Goal: Book appointment/travel/reservation

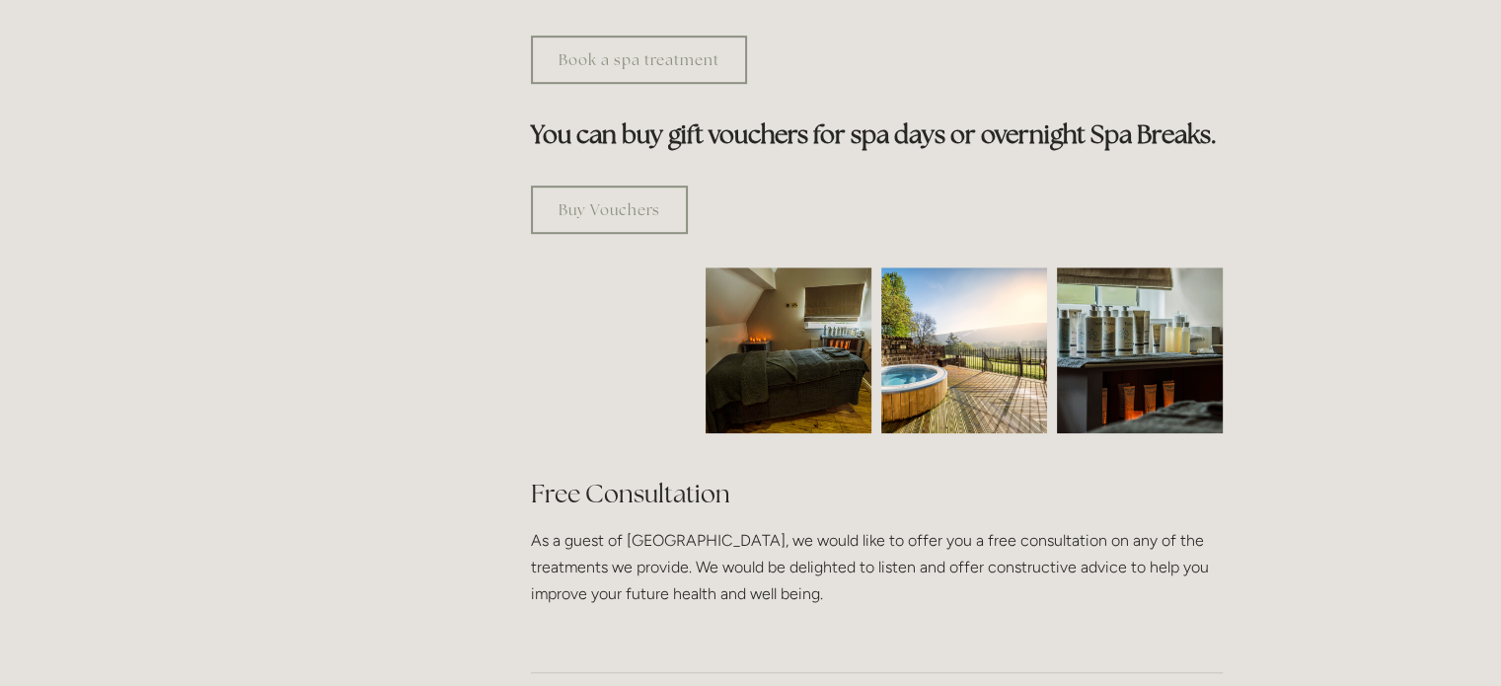
scroll to position [1108, 0]
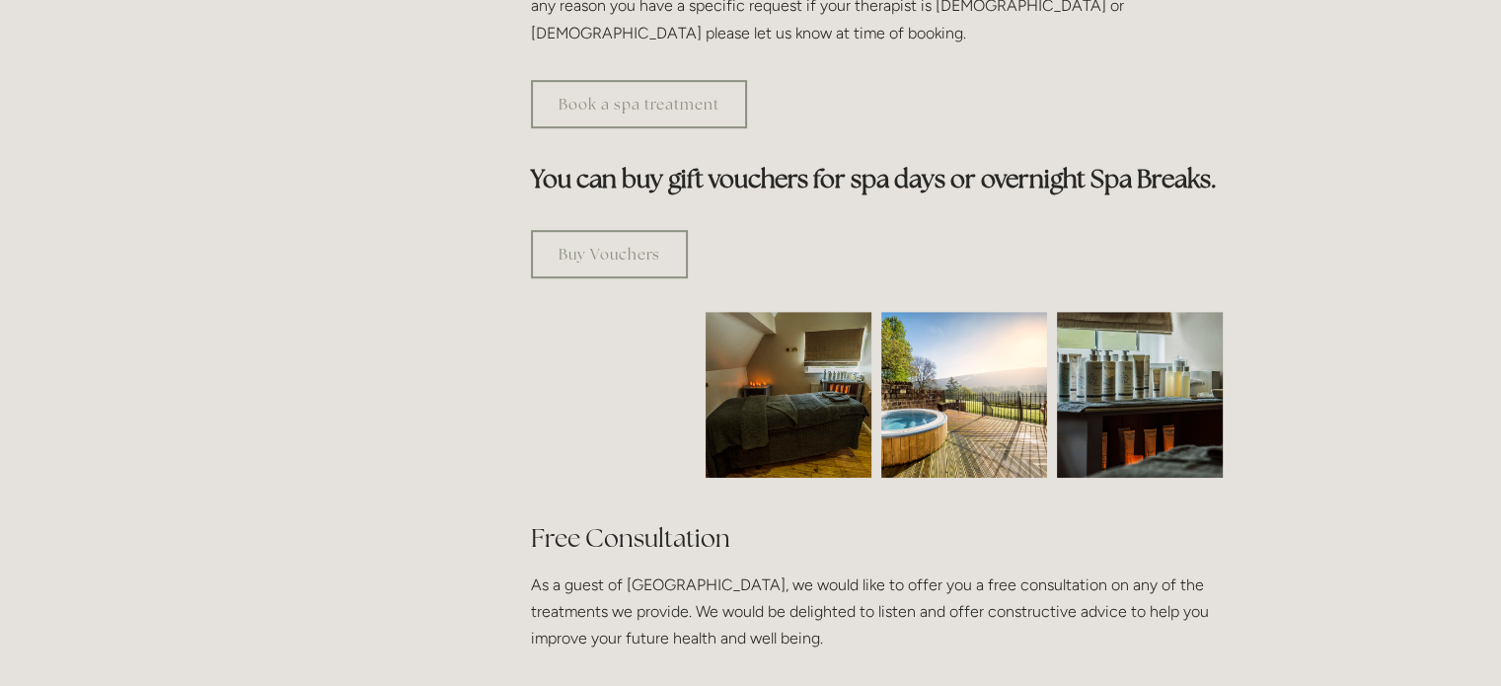
click at [962, 366] on img at bounding box center [964, 395] width 166 height 166
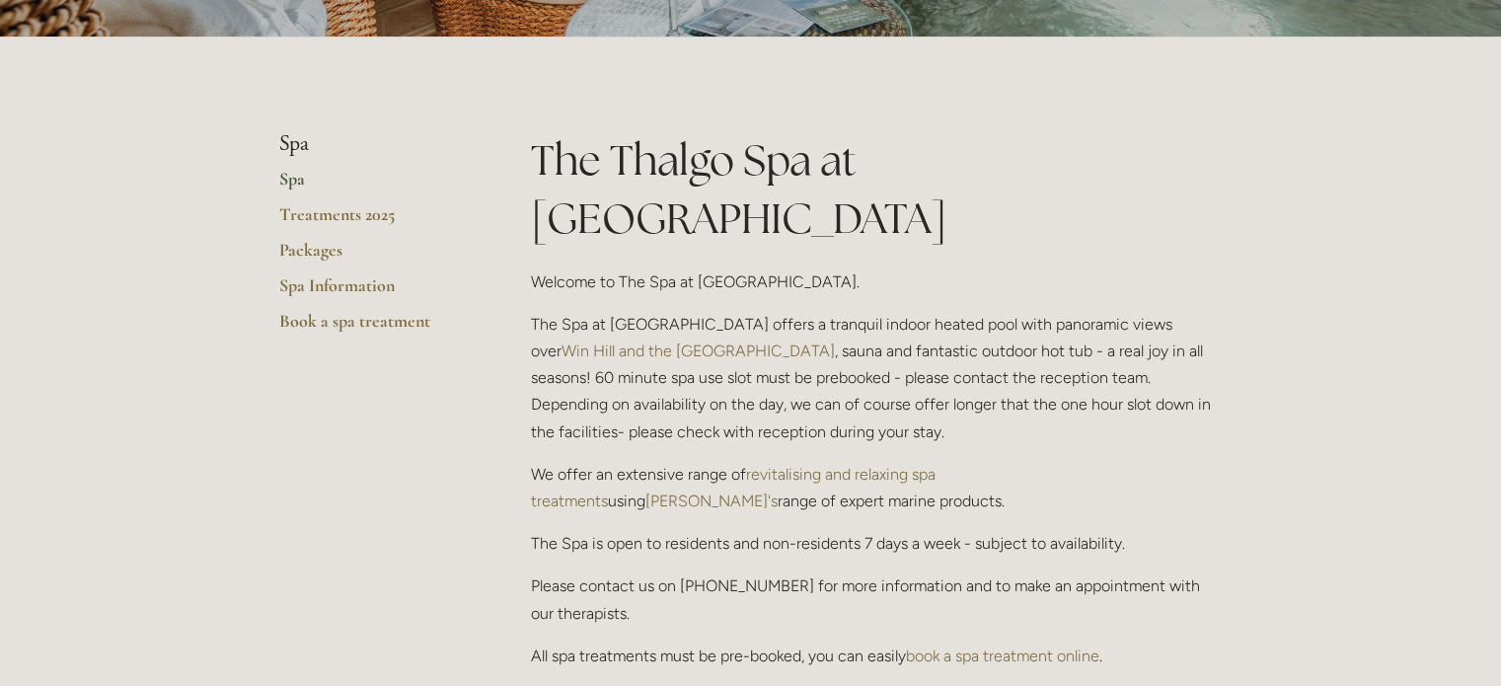
scroll to position [0, 0]
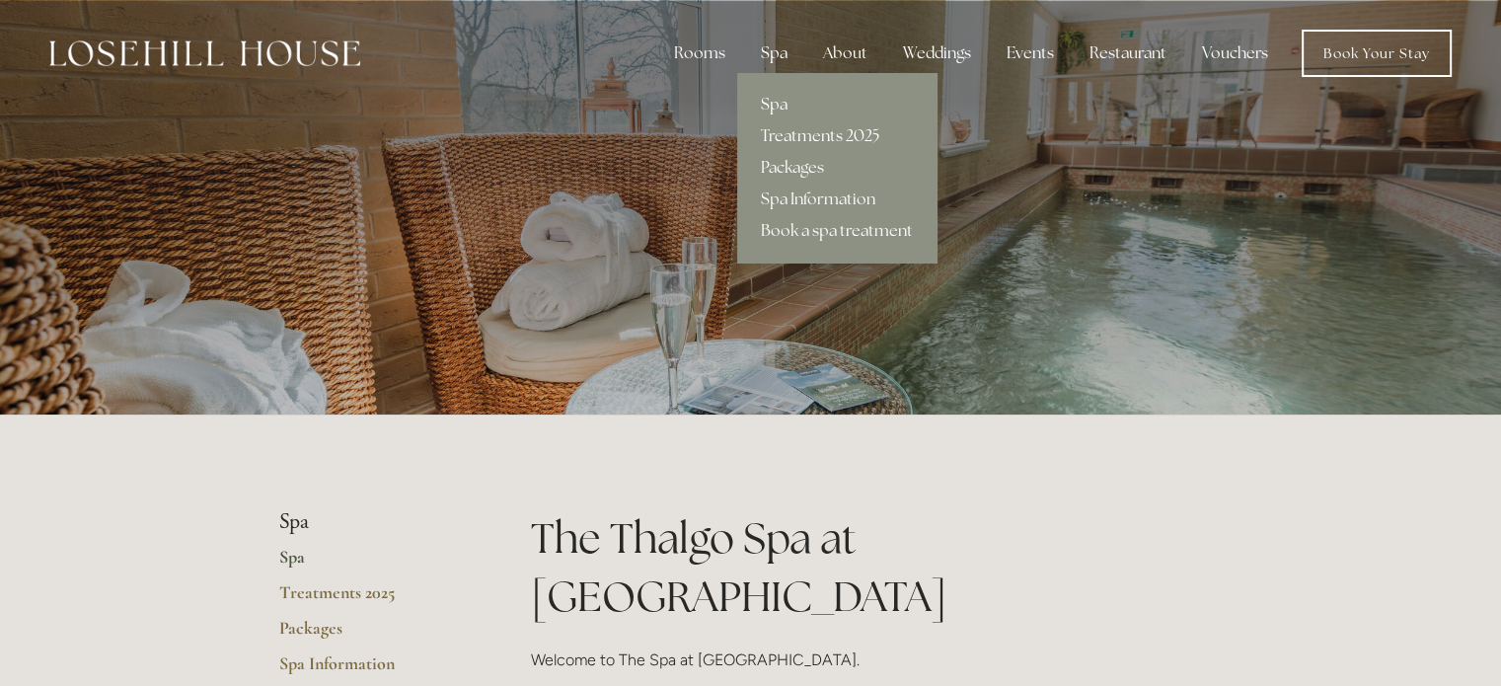
click at [813, 125] on link "Treatments 2025" at bounding box center [836, 136] width 199 height 32
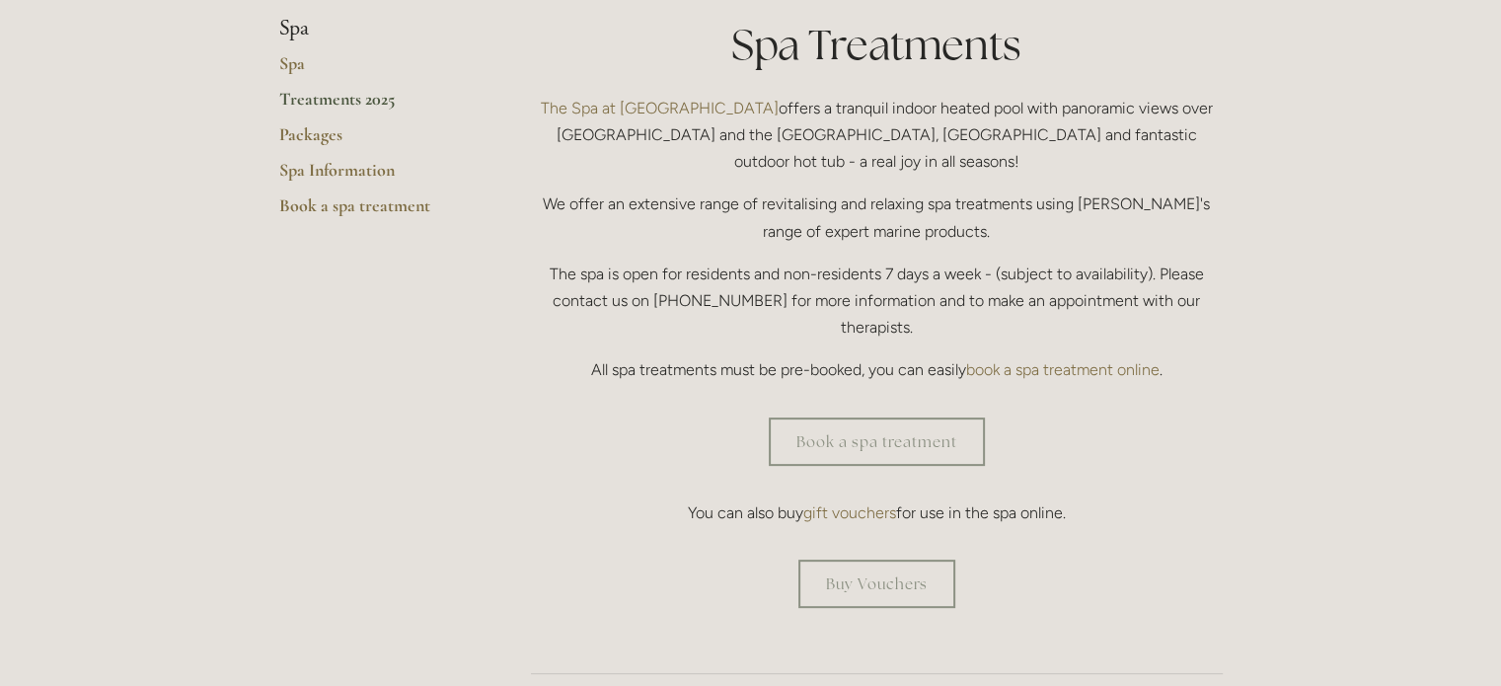
scroll to position [499, 0]
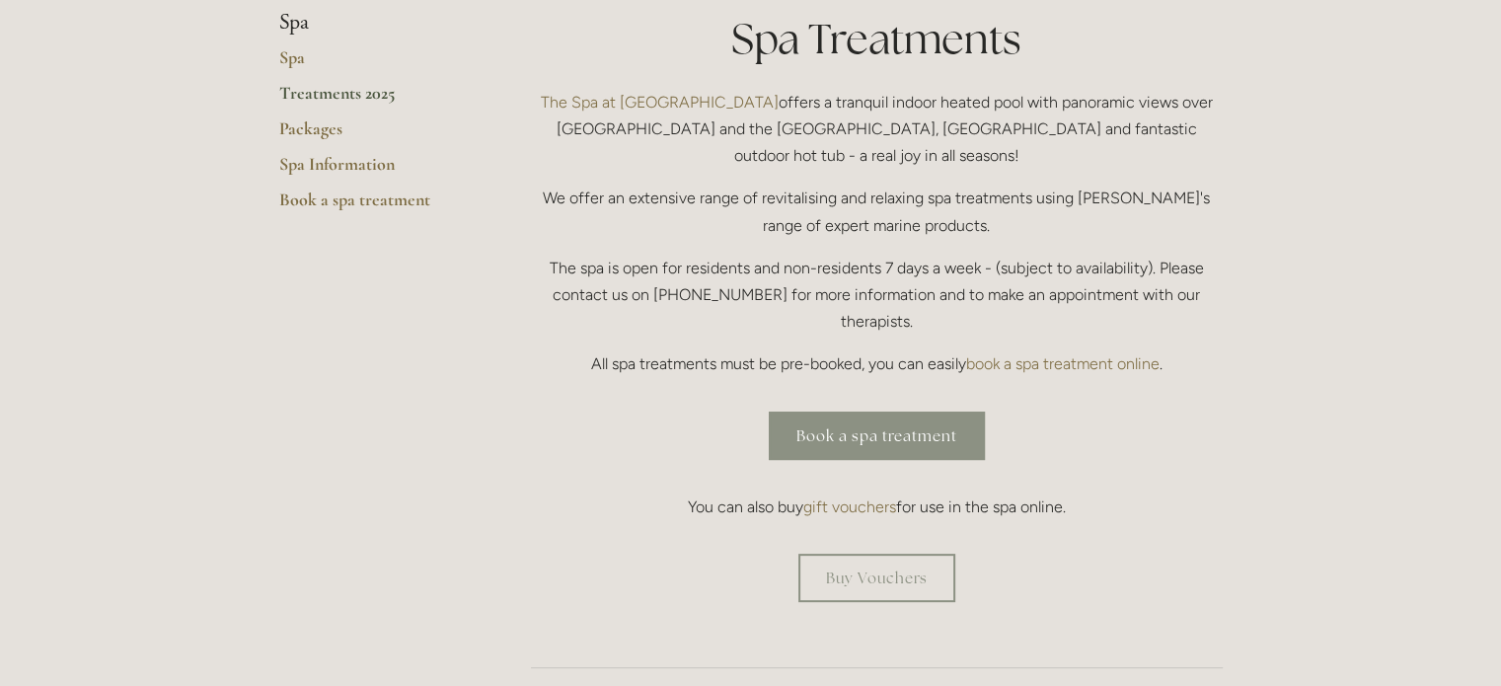
click at [862, 412] on link "Book a spa treatment" at bounding box center [877, 436] width 216 height 48
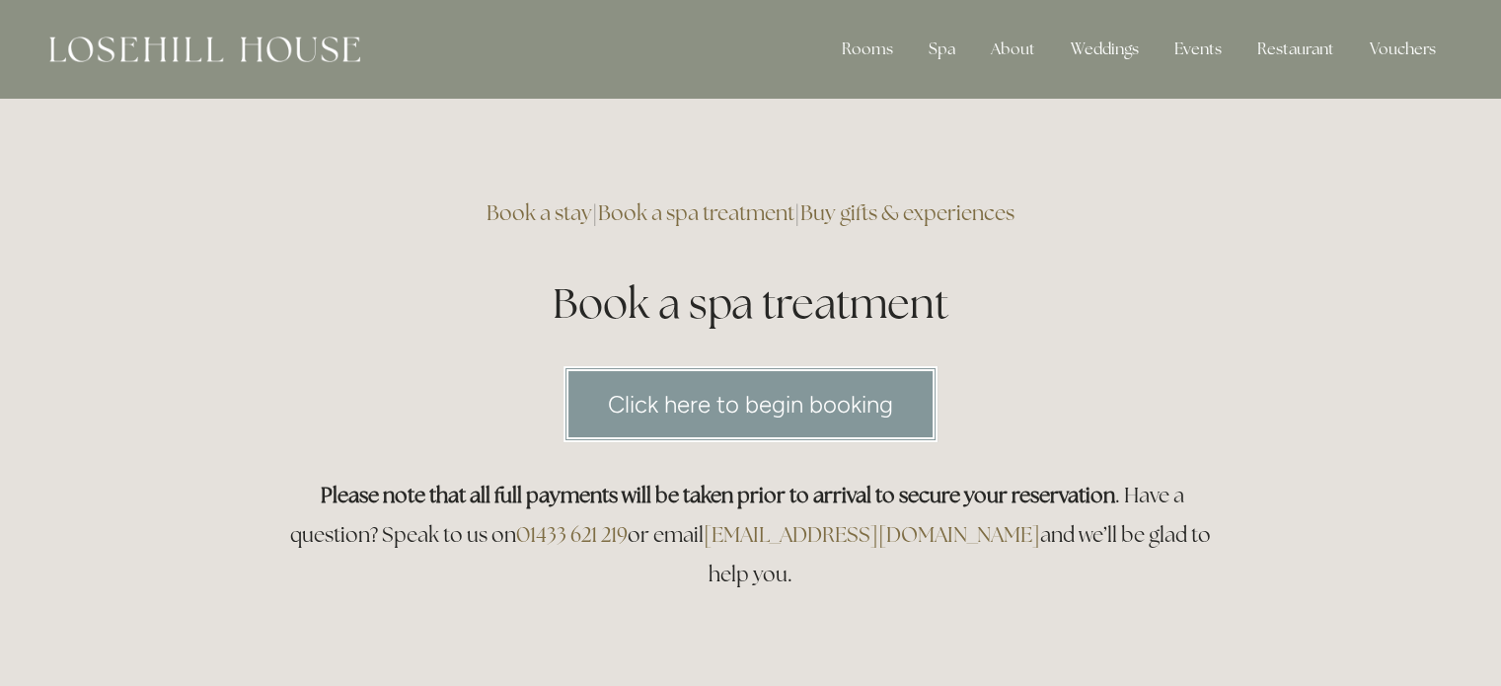
click at [663, 414] on link "Click here to begin booking" at bounding box center [751, 404] width 374 height 76
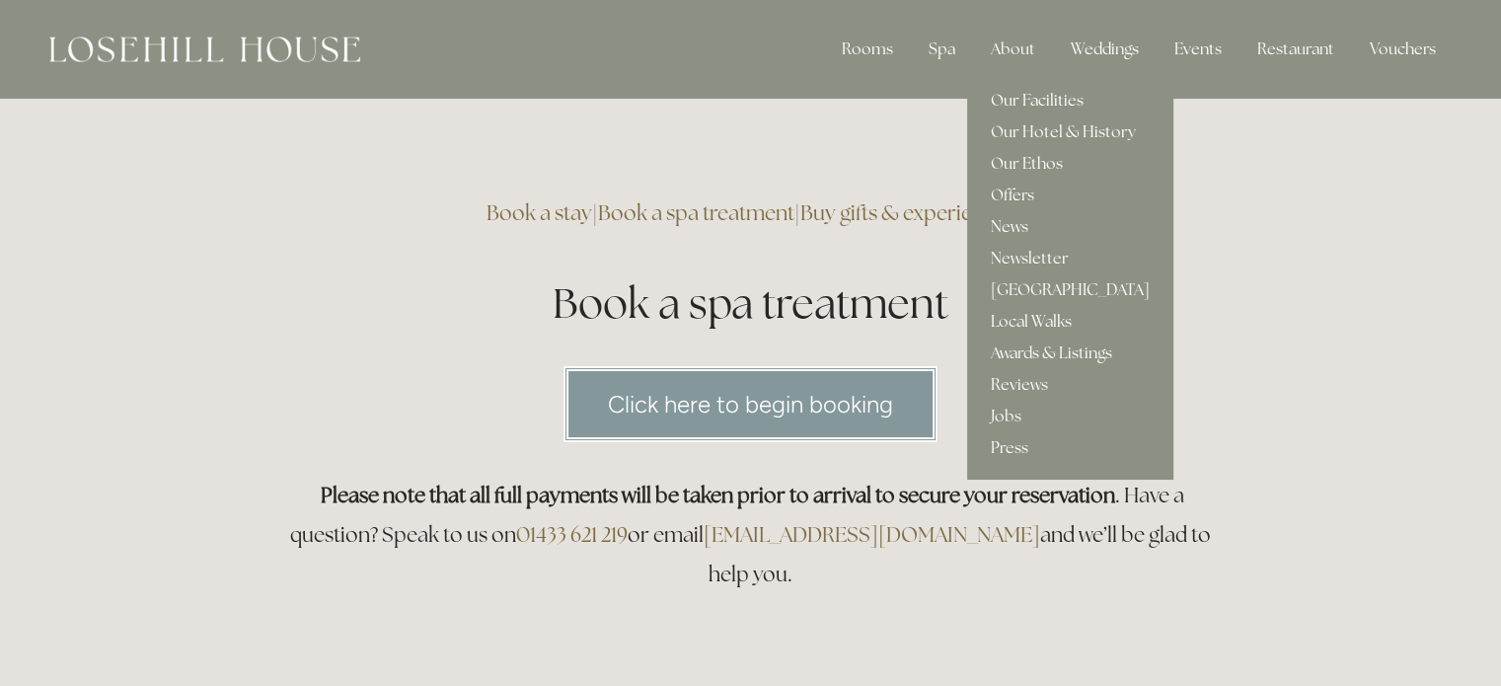
drag, startPoint x: 1011, startPoint y: 38, endPoint x: 1022, endPoint y: 110, distance: 72.0
click at [1022, 69] on div "About Our Facilities Our Hotel & History Our Ethos Offers News Newsletter" at bounding box center [1013, 49] width 76 height 39
click at [1046, 109] on link "Our Facilities" at bounding box center [1070, 101] width 206 height 32
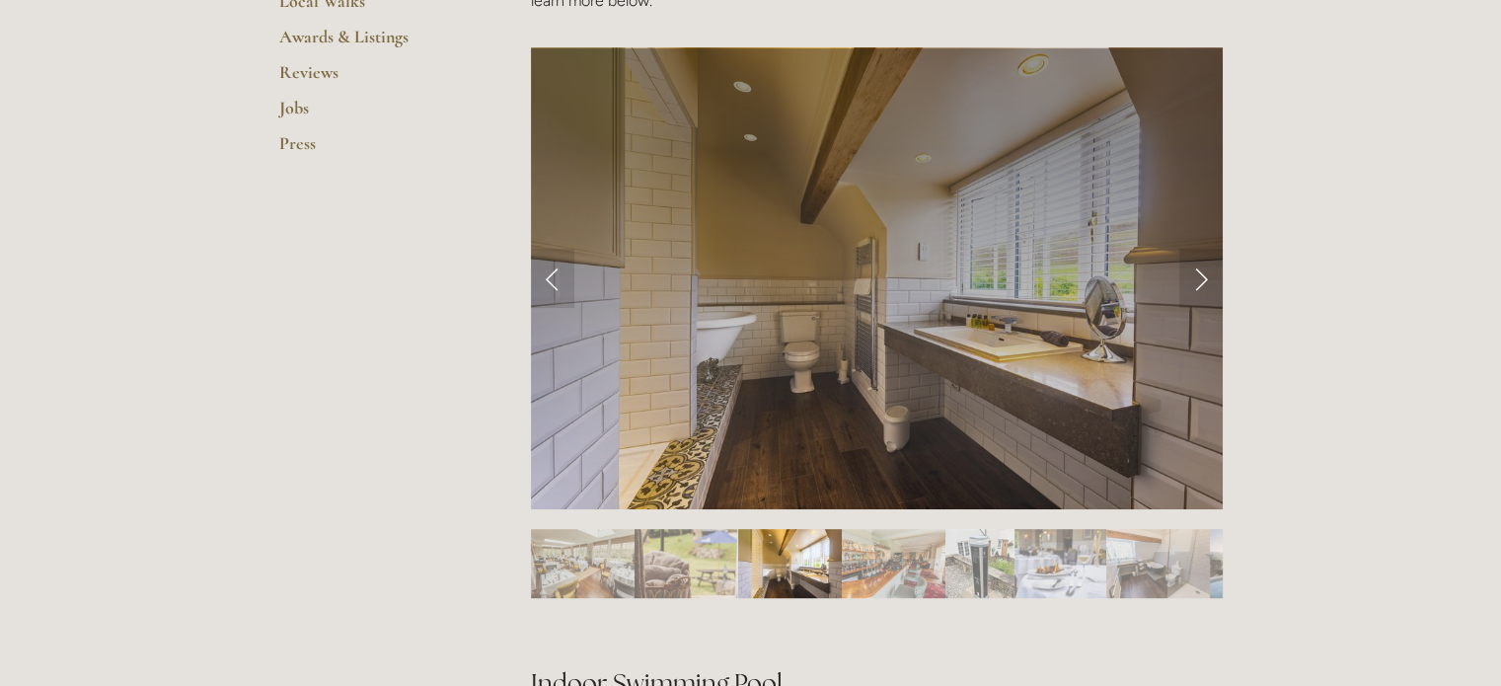
scroll to position [805, 0]
click at [1194, 298] on link "Next Slide" at bounding box center [1200, 277] width 43 height 59
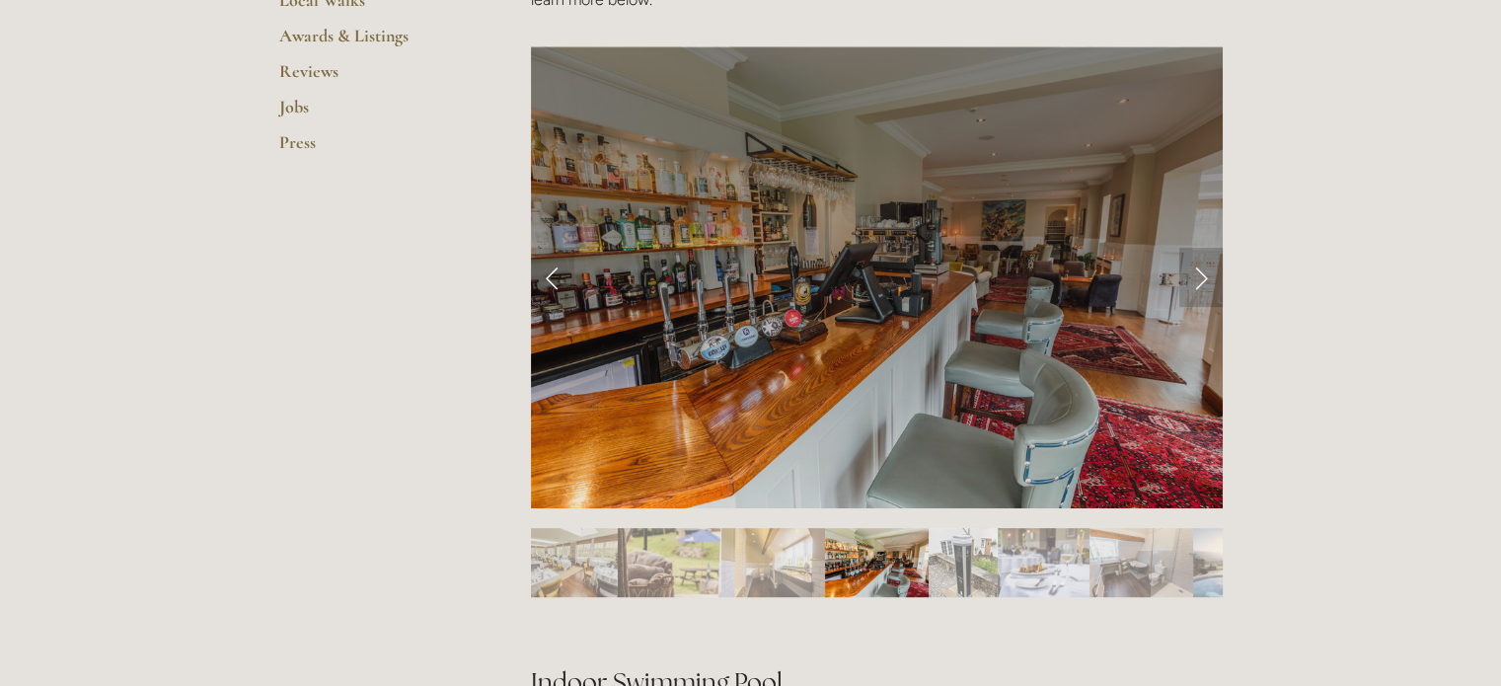
click at [1195, 285] on link "Next Slide" at bounding box center [1200, 277] width 43 height 59
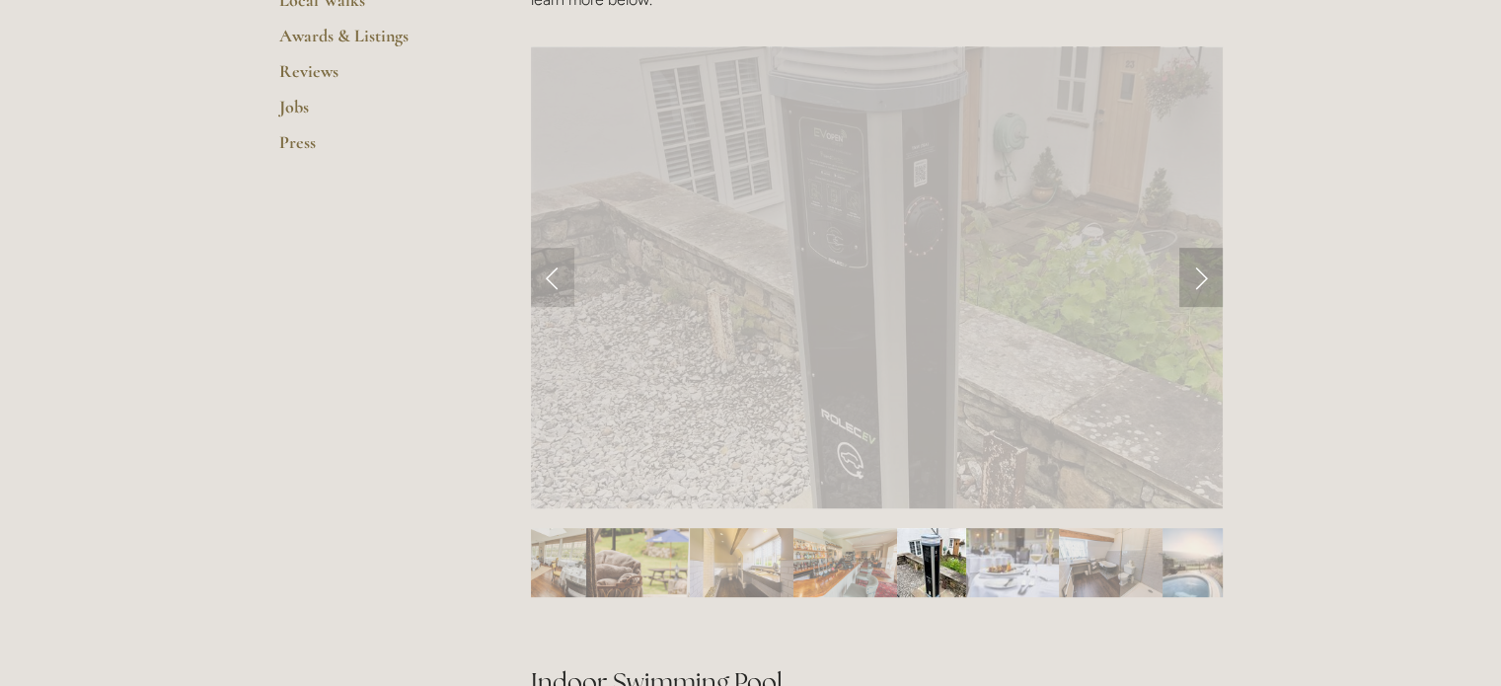
click at [1195, 285] on link "Next Slide" at bounding box center [1200, 277] width 43 height 59
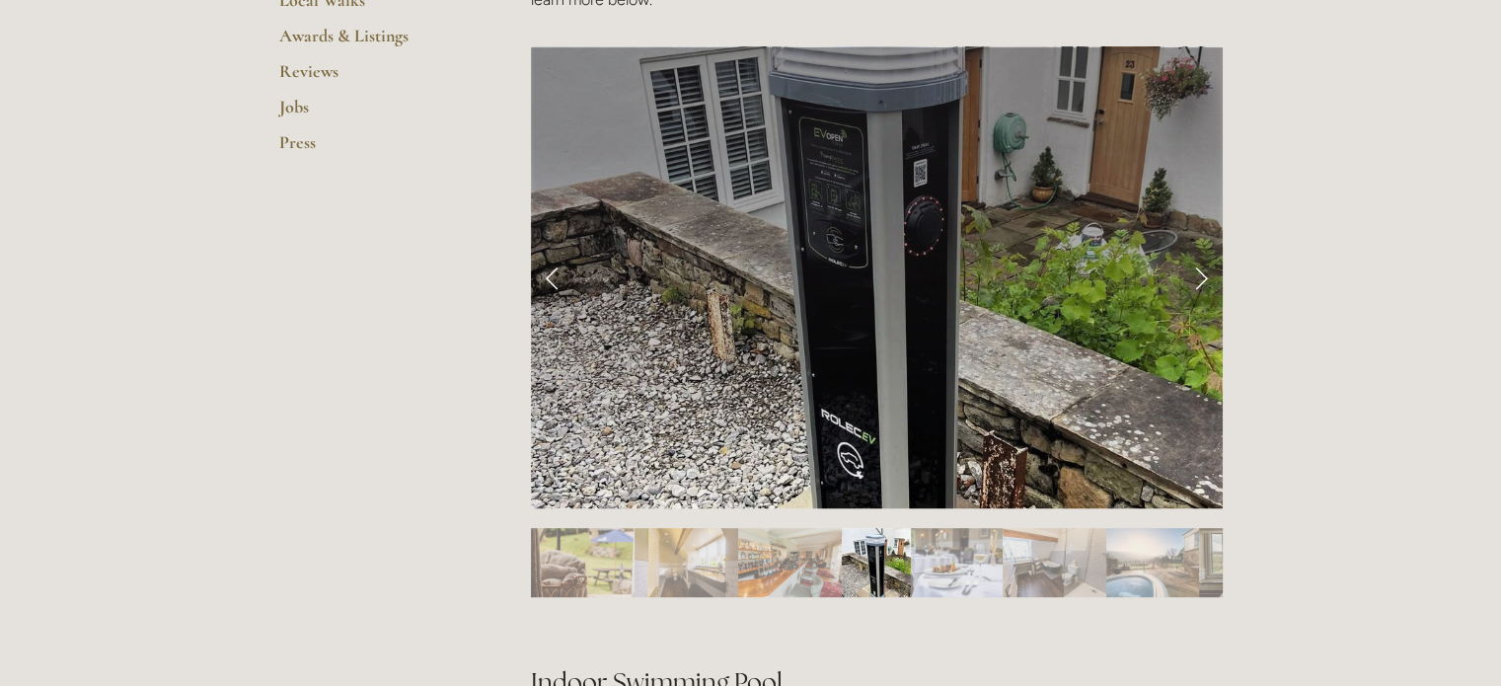
click at [1195, 285] on link "Next Slide" at bounding box center [1200, 277] width 43 height 59
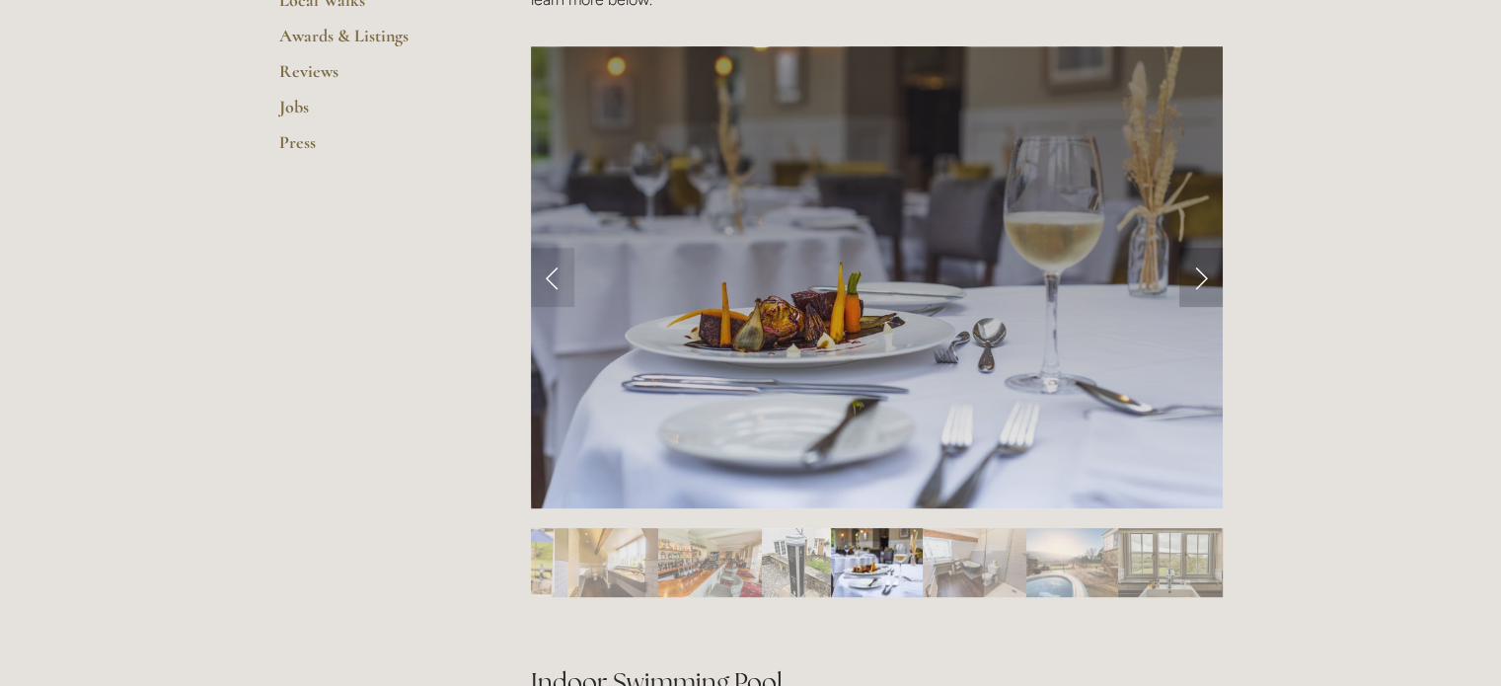
click at [1195, 285] on link "Next Slide" at bounding box center [1200, 277] width 43 height 59
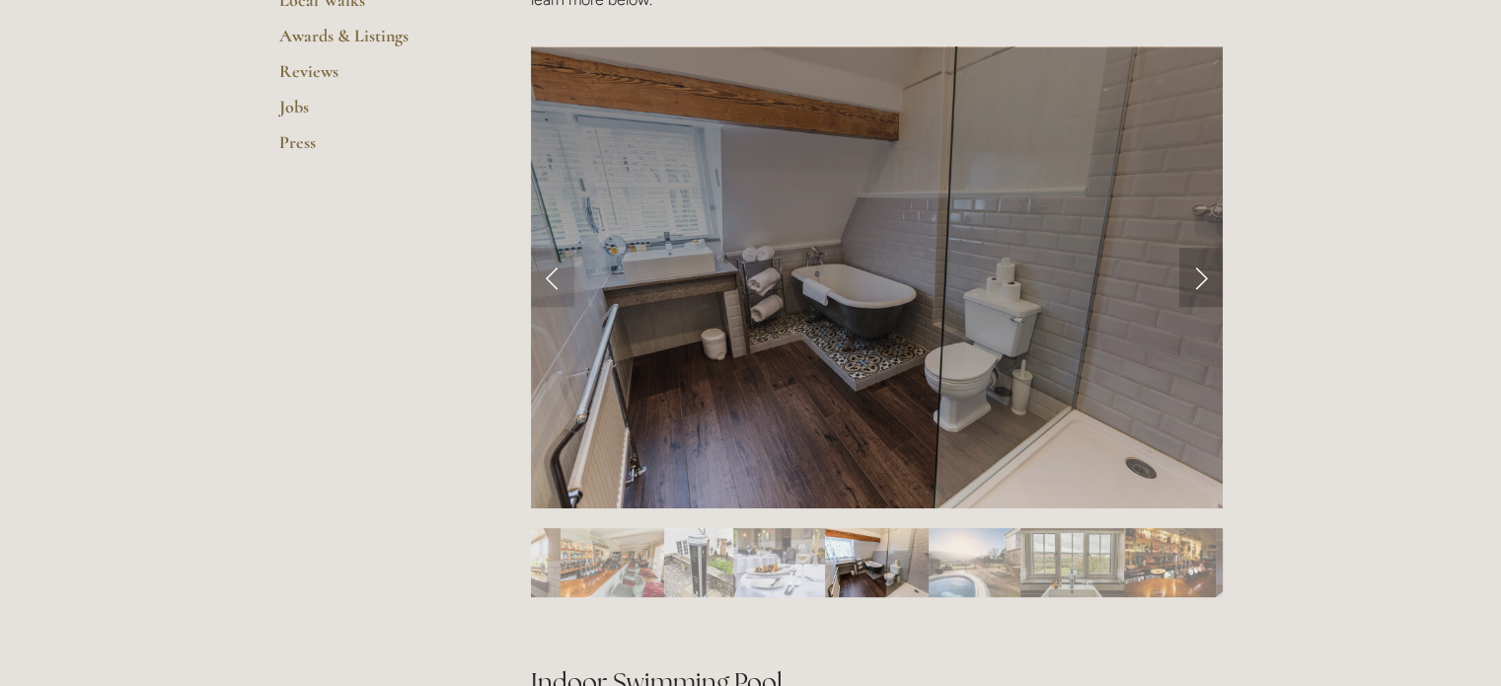
click at [1195, 285] on link "Next Slide" at bounding box center [1200, 277] width 43 height 59
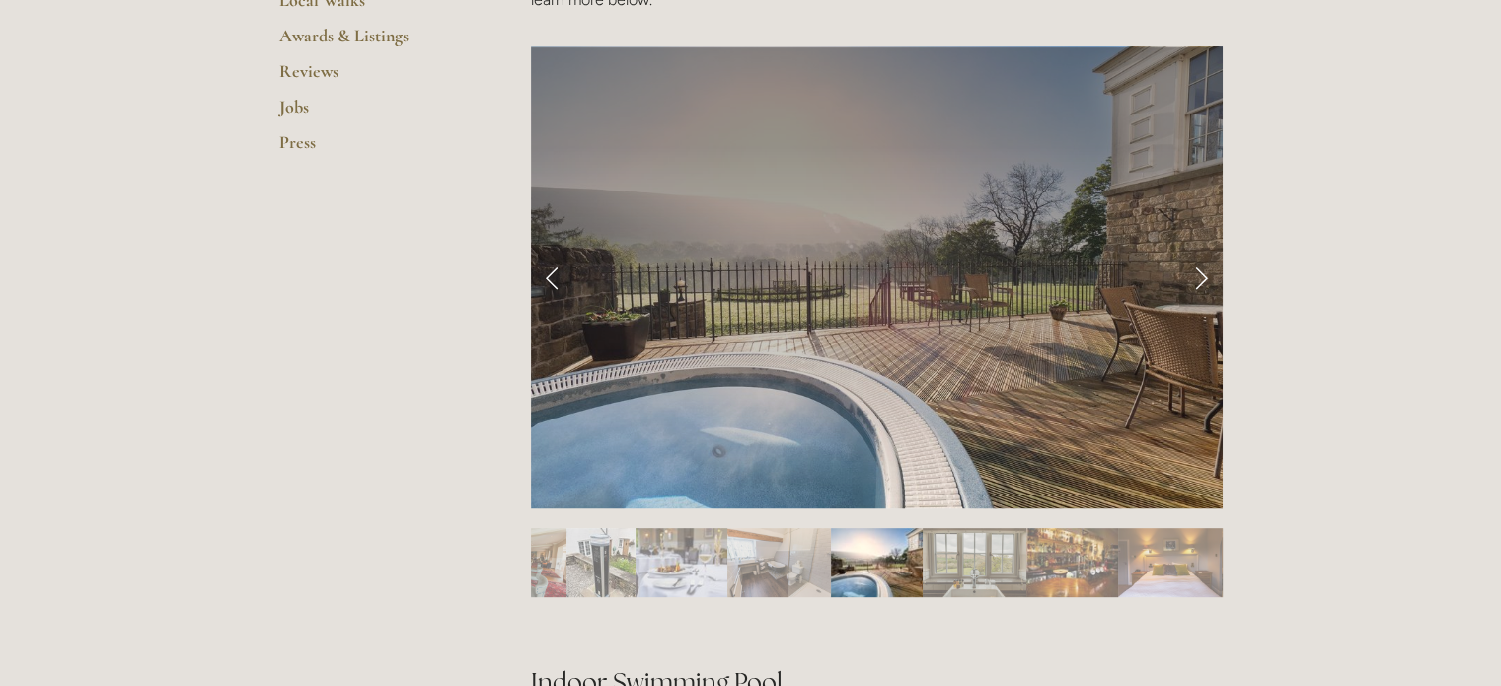
click at [1195, 285] on link "Next Slide" at bounding box center [1200, 277] width 43 height 59
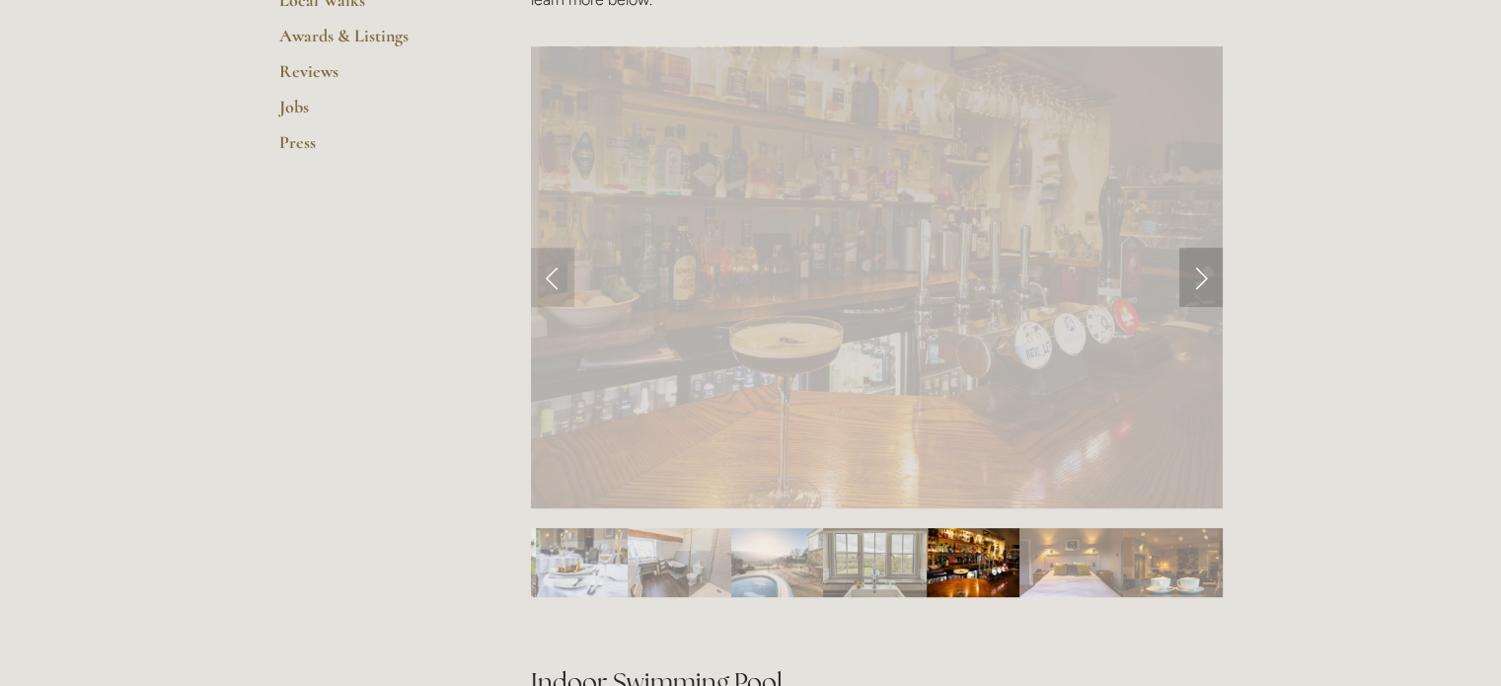
click at [1195, 285] on link "Next Slide" at bounding box center [1200, 277] width 43 height 59
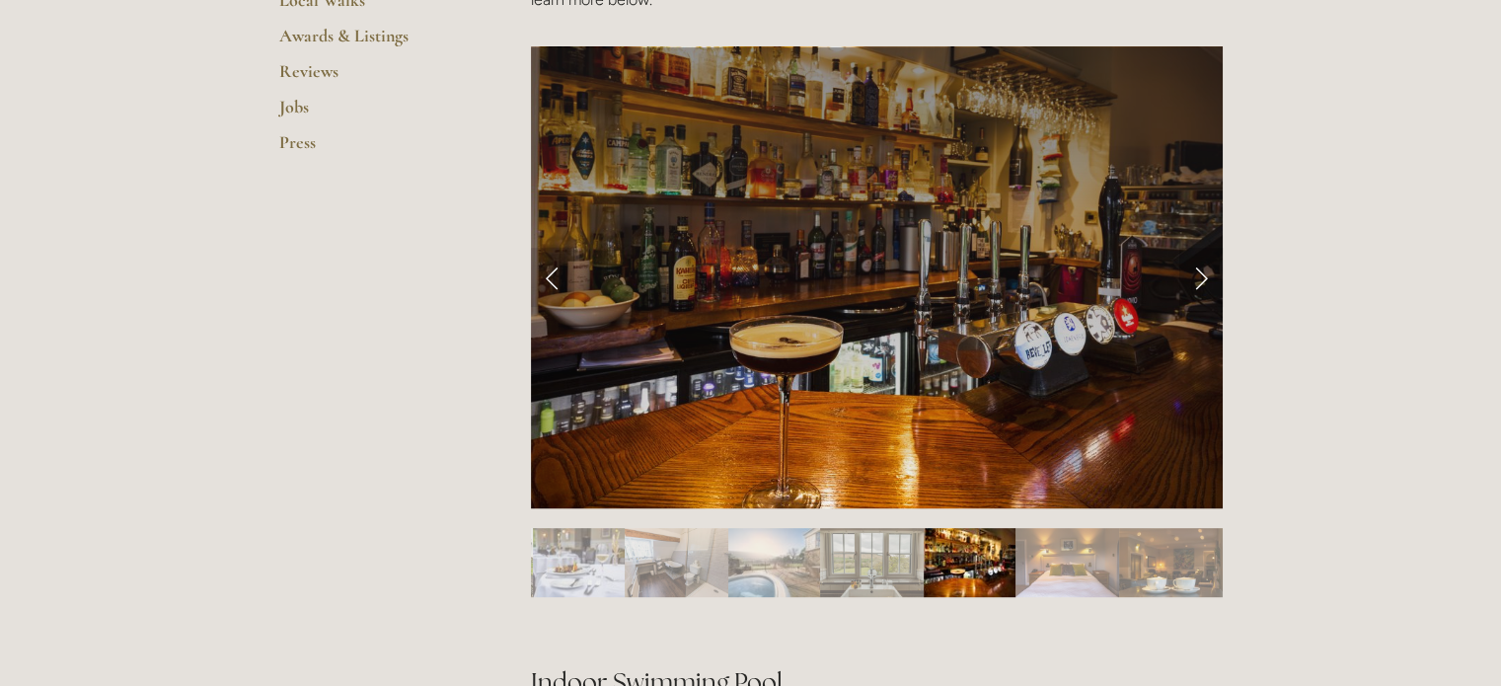
click at [1195, 285] on link "Next Slide" at bounding box center [1200, 277] width 43 height 59
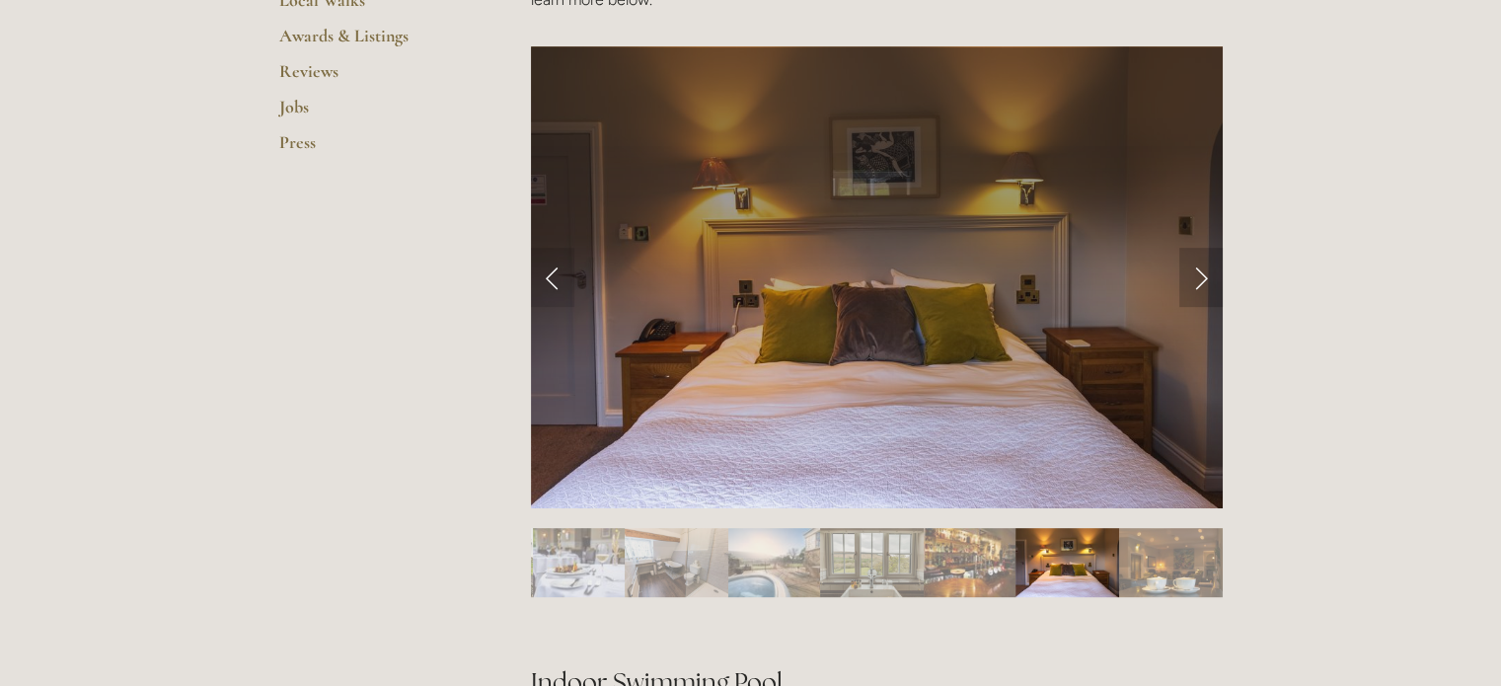
click at [1195, 285] on link "Next Slide" at bounding box center [1200, 277] width 43 height 59
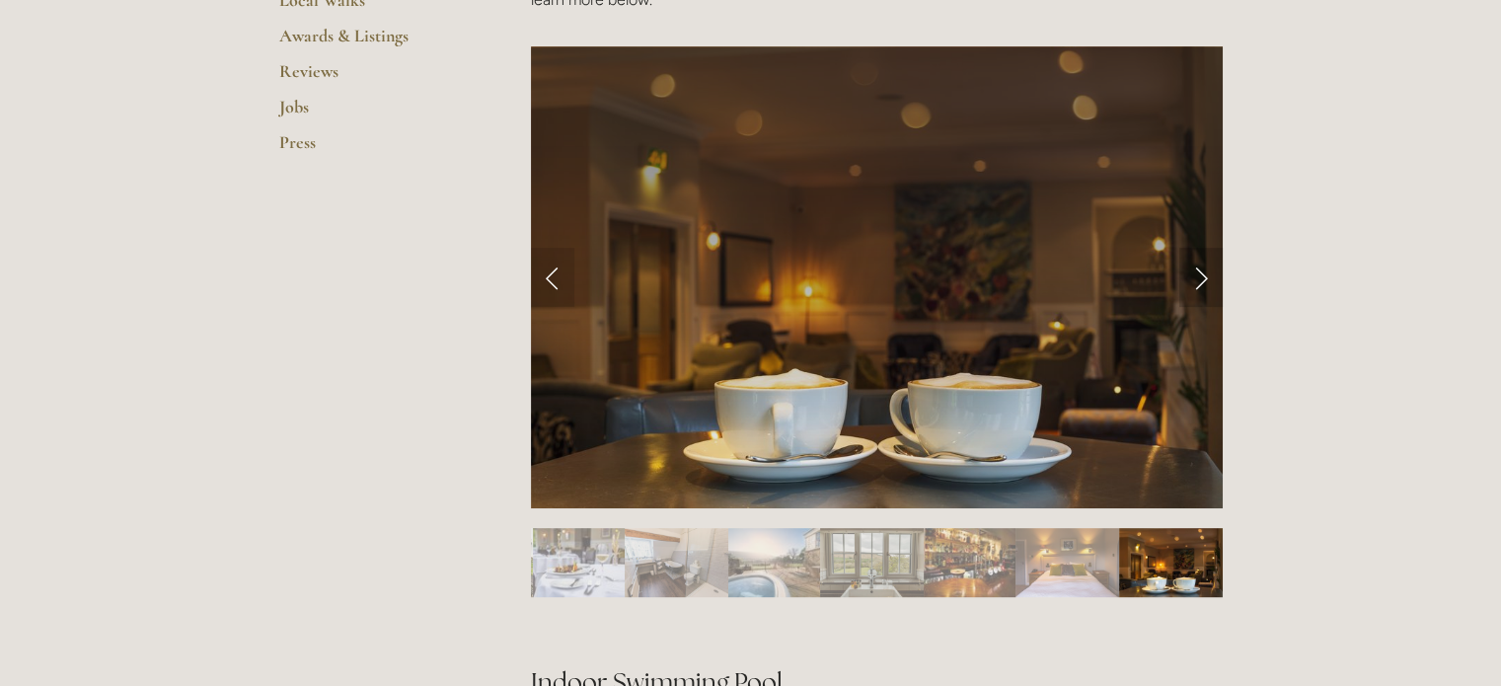
click at [1195, 285] on link "Next Slide" at bounding box center [1200, 277] width 43 height 59
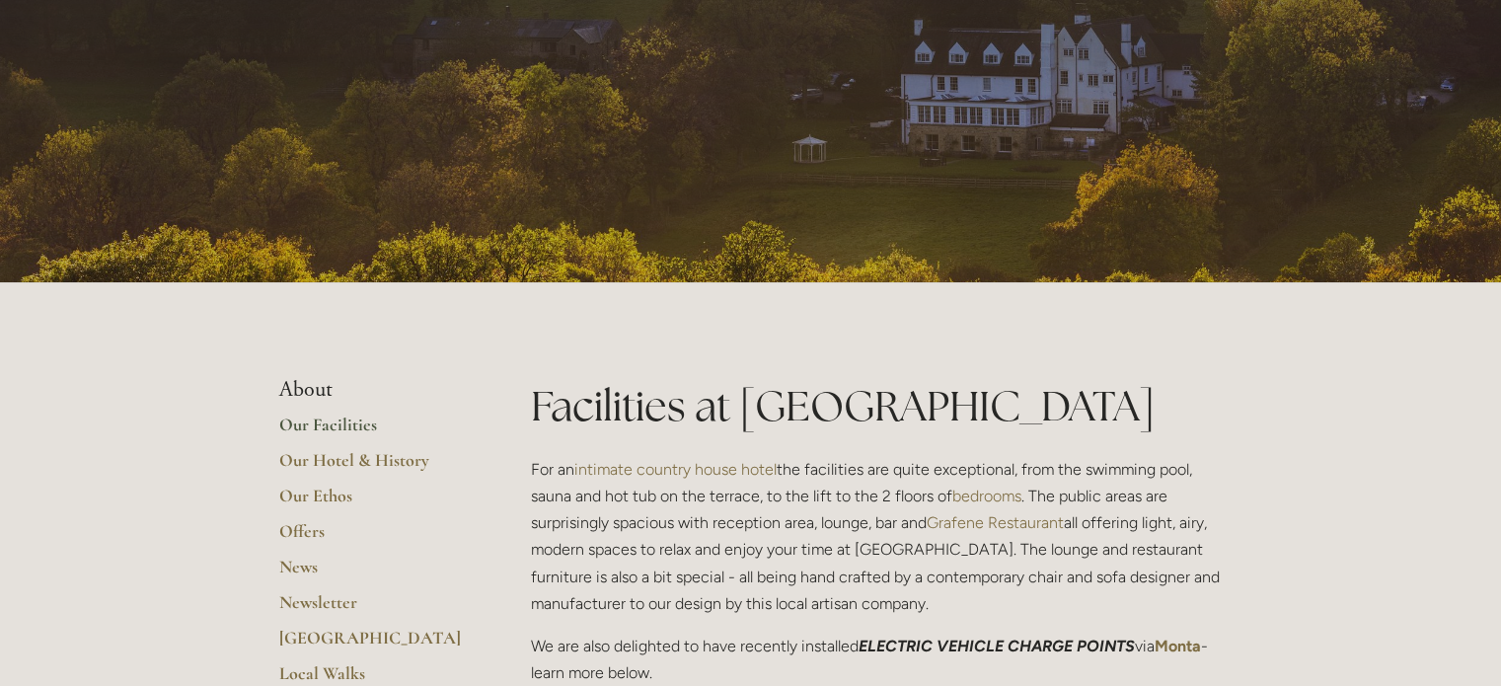
scroll to position [0, 0]
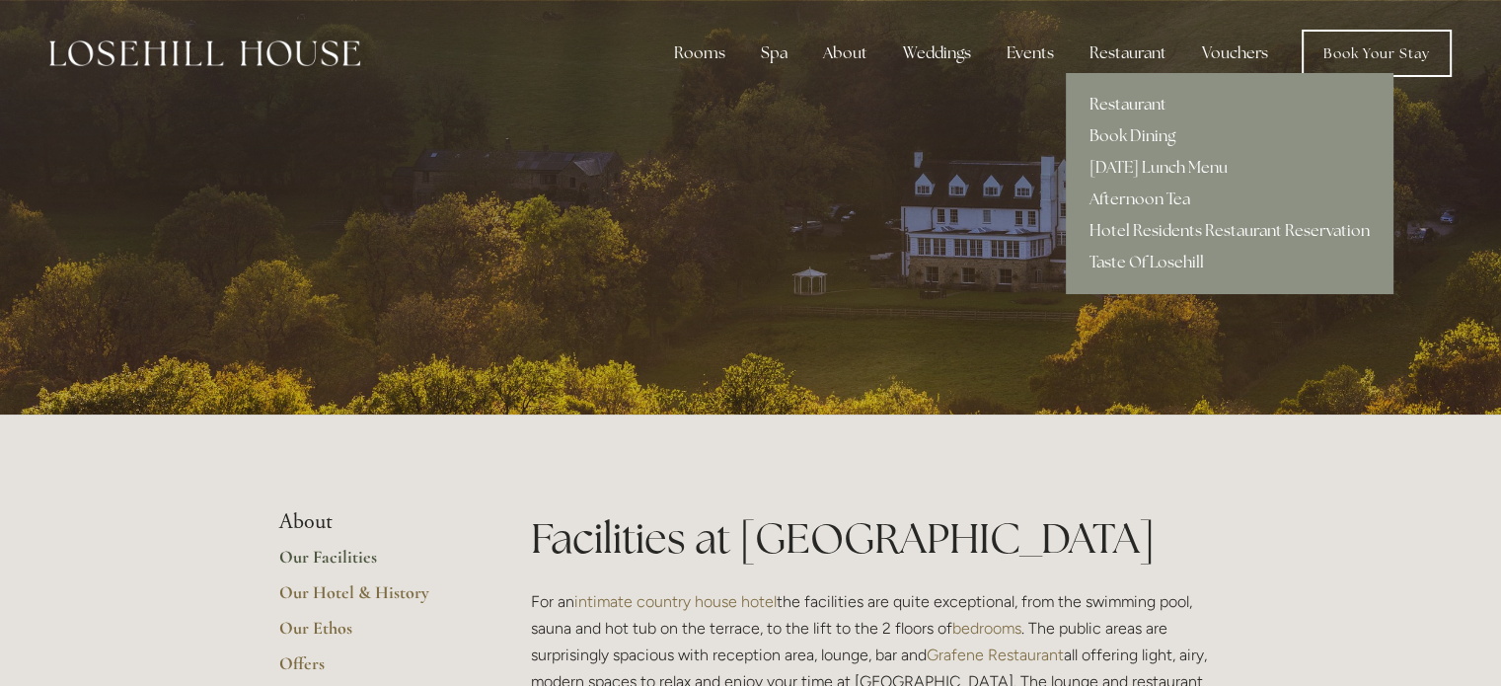
click at [1114, 98] on link "Restaurant" at bounding box center [1230, 105] width 328 height 32
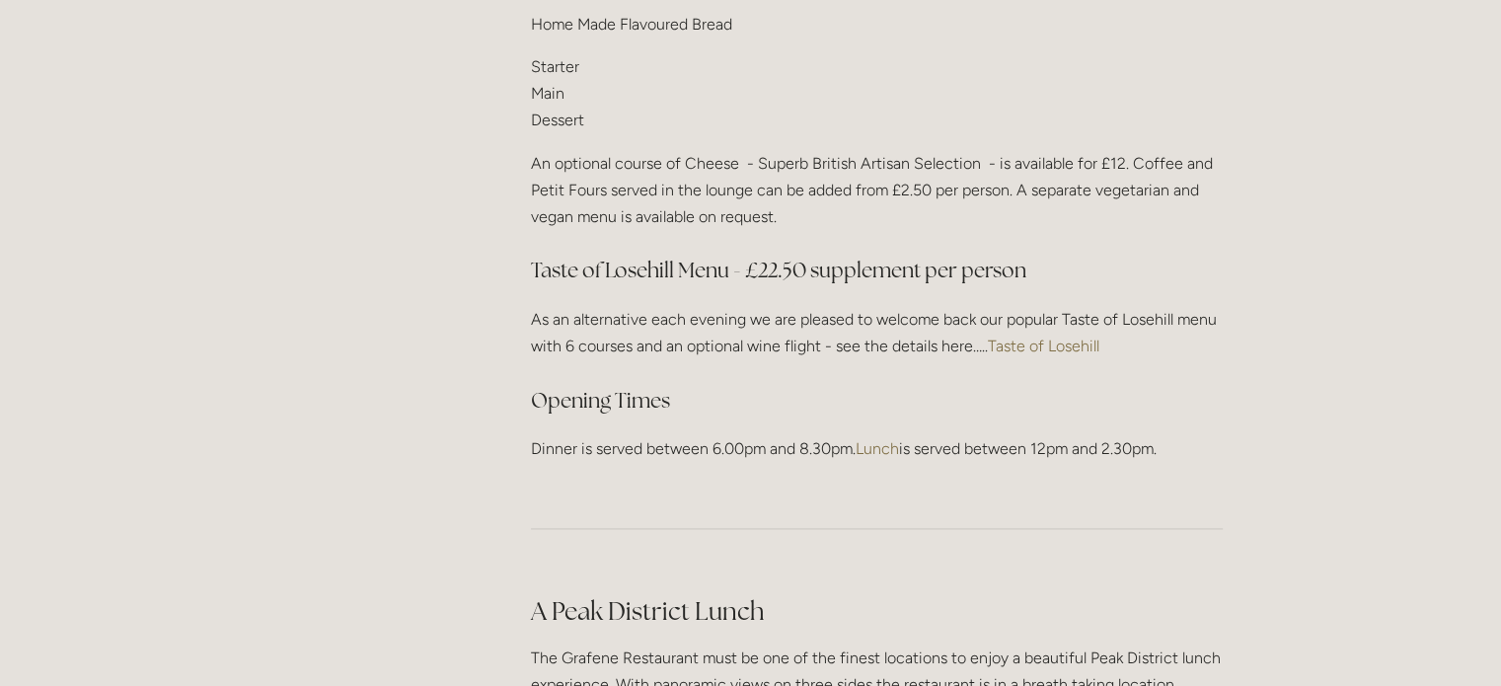
scroll to position [2732, 0]
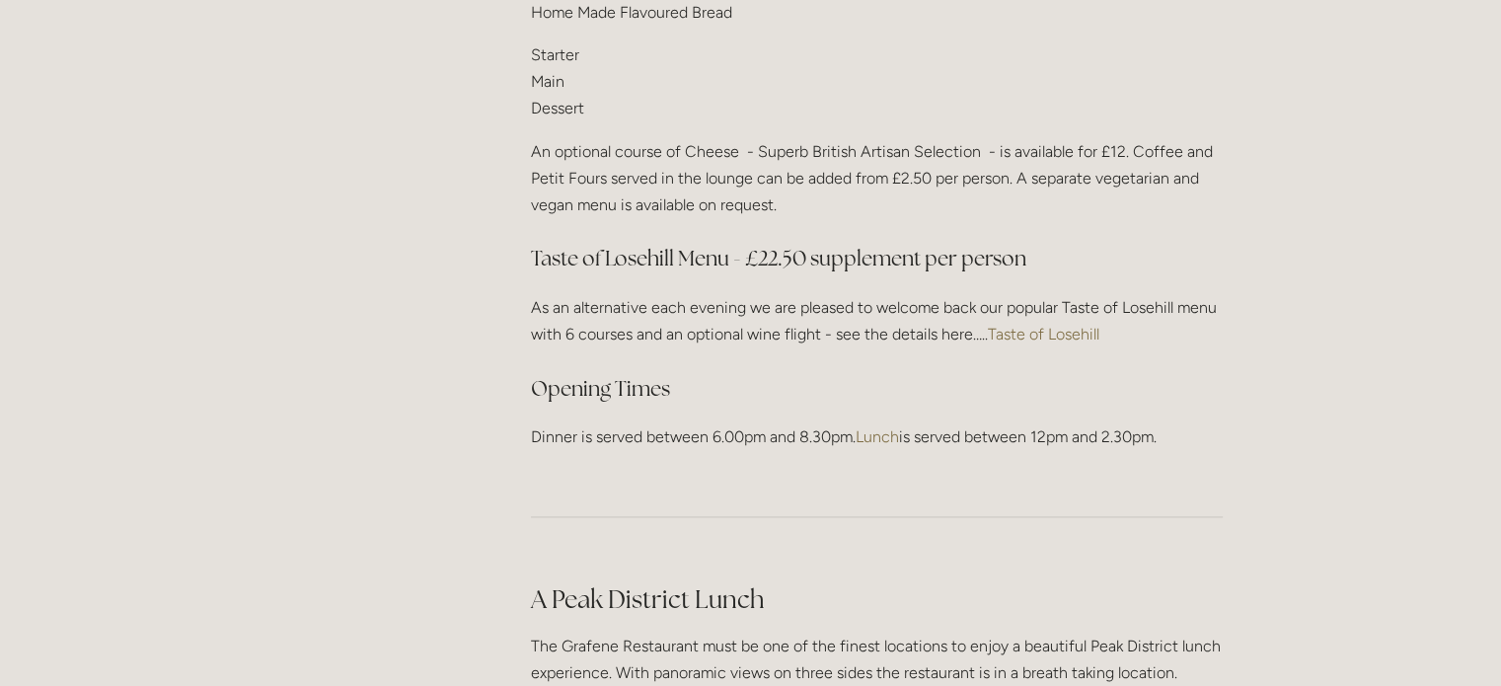
click at [1039, 325] on link "Taste of Losehill" at bounding box center [1044, 334] width 112 height 19
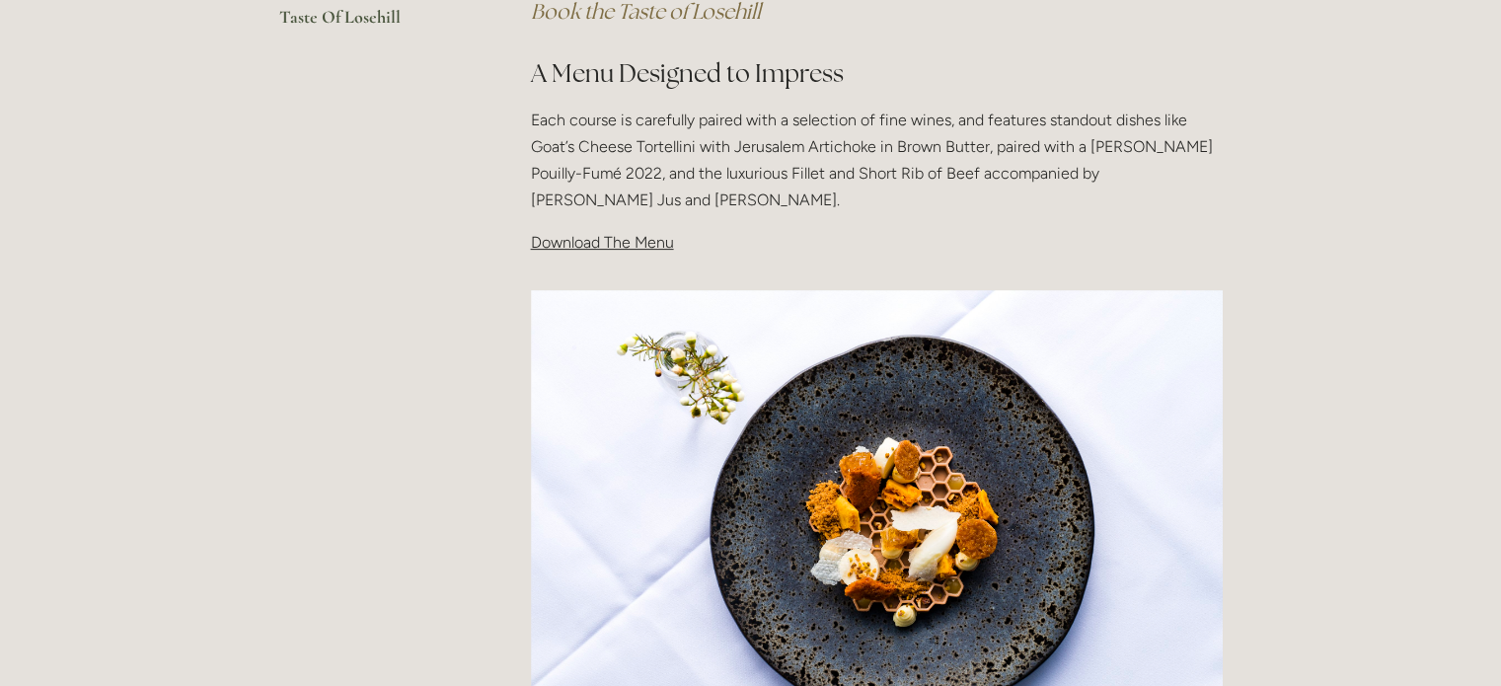
scroll to position [623, 0]
click at [606, 240] on span "Download The Menu" at bounding box center [602, 241] width 143 height 19
click at [580, 249] on span "Download The Menu" at bounding box center [602, 241] width 143 height 19
click at [559, 238] on span "Download The Menu" at bounding box center [602, 241] width 143 height 19
drag, startPoint x: 559, startPoint y: 238, endPoint x: 602, endPoint y: 237, distance: 43.4
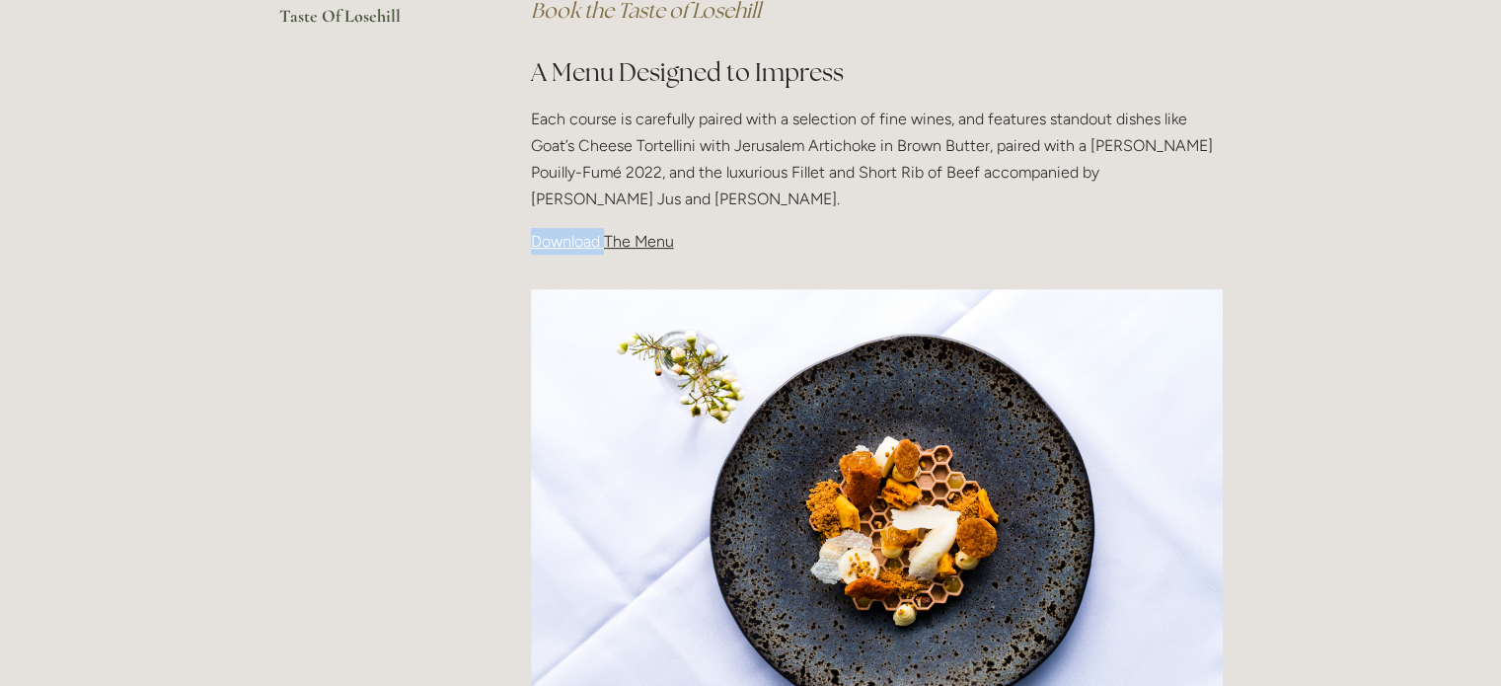
click at [602, 237] on span "Download The Menu" at bounding box center [602, 241] width 143 height 19
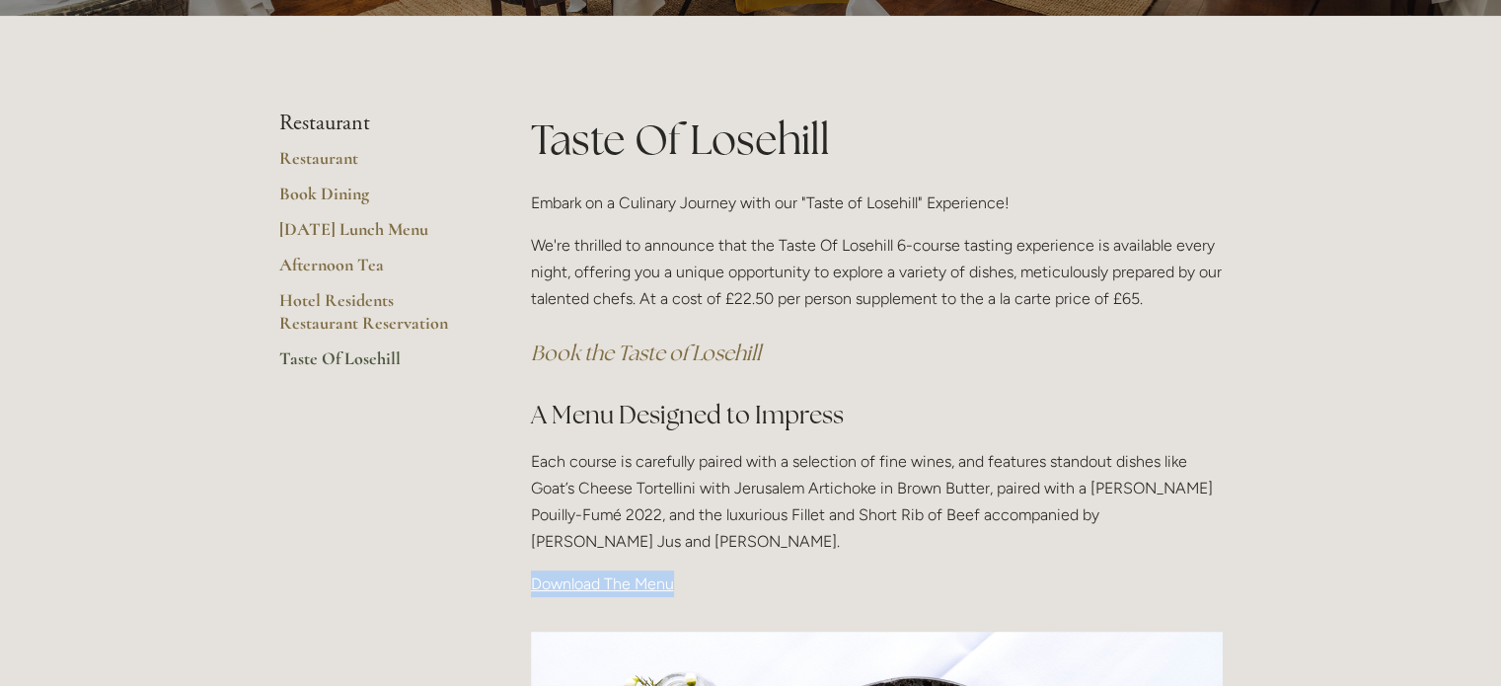
scroll to position [0, 0]
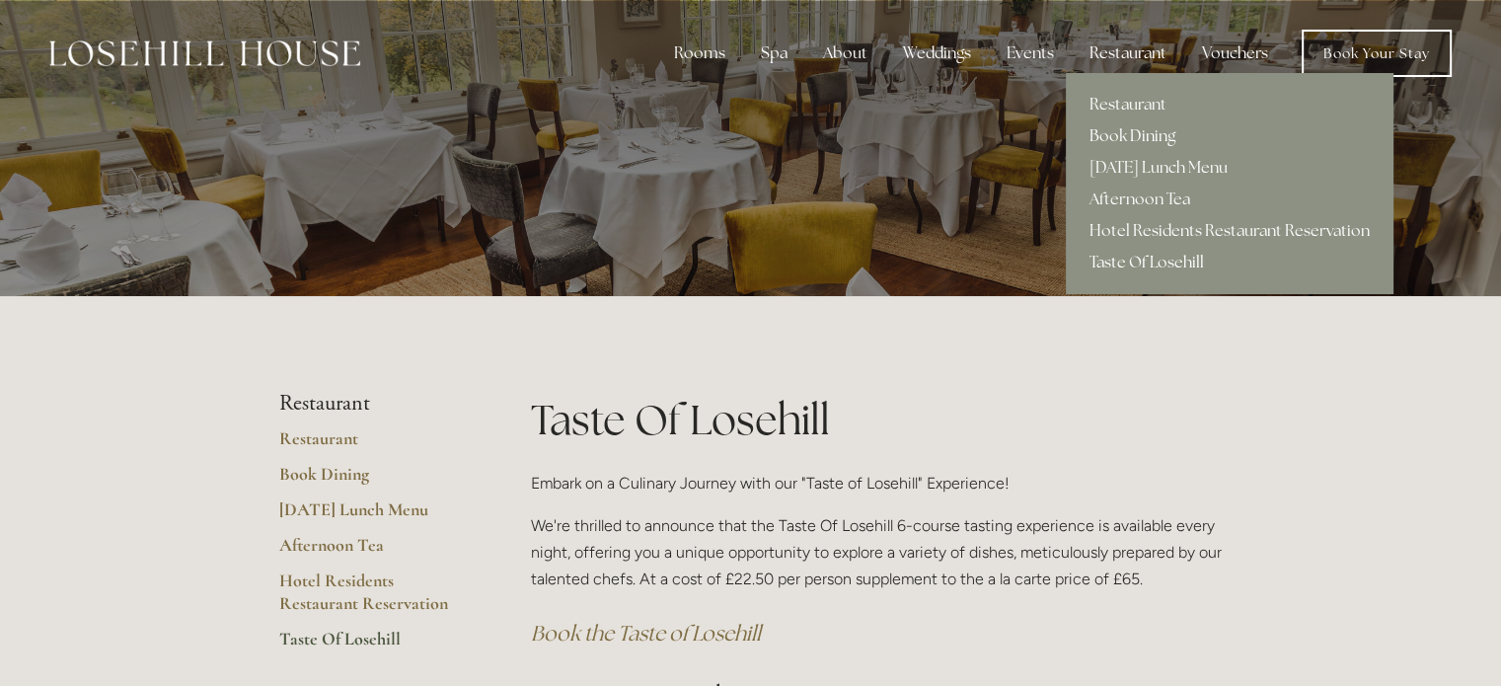
click at [1133, 136] on link "Book Dining" at bounding box center [1230, 136] width 328 height 32
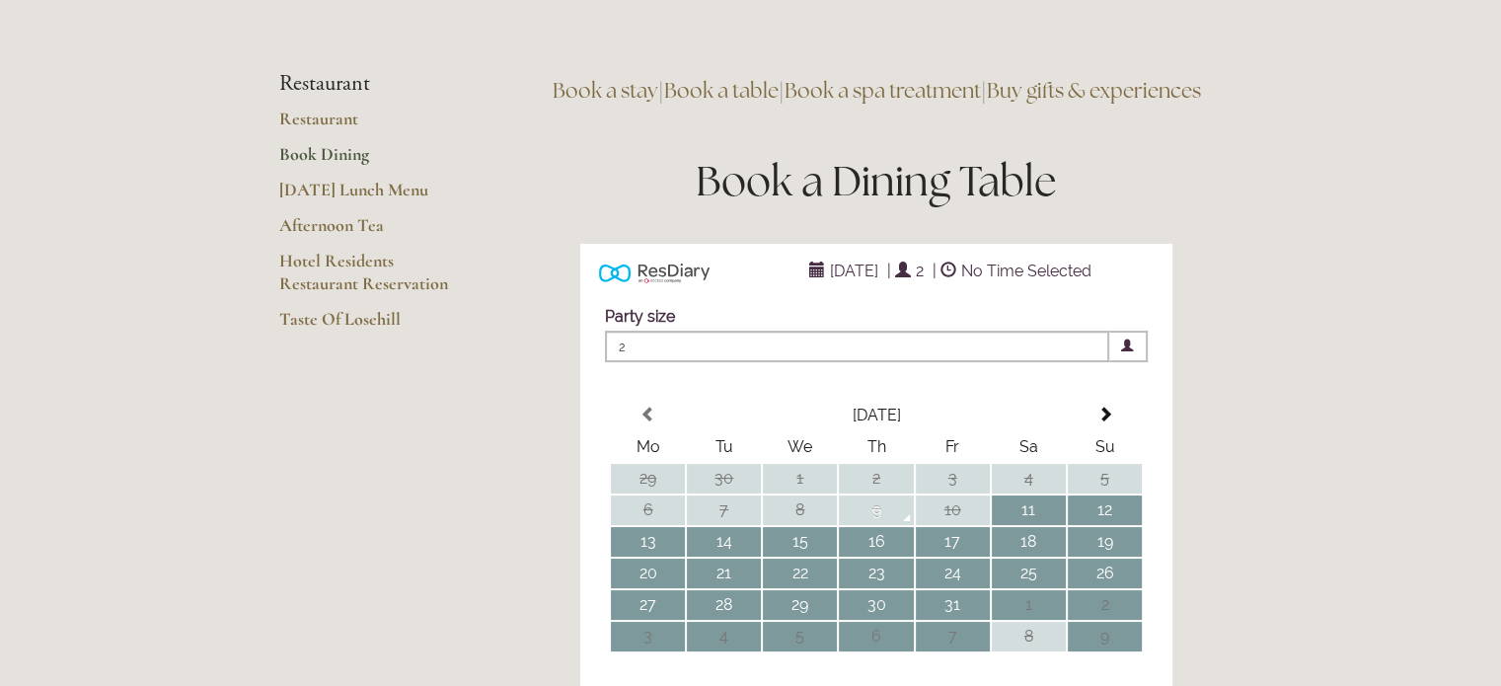
scroll to position [128, 0]
click at [343, 284] on link "Hotel Residents Restaurant Reservation" at bounding box center [373, 281] width 189 height 58
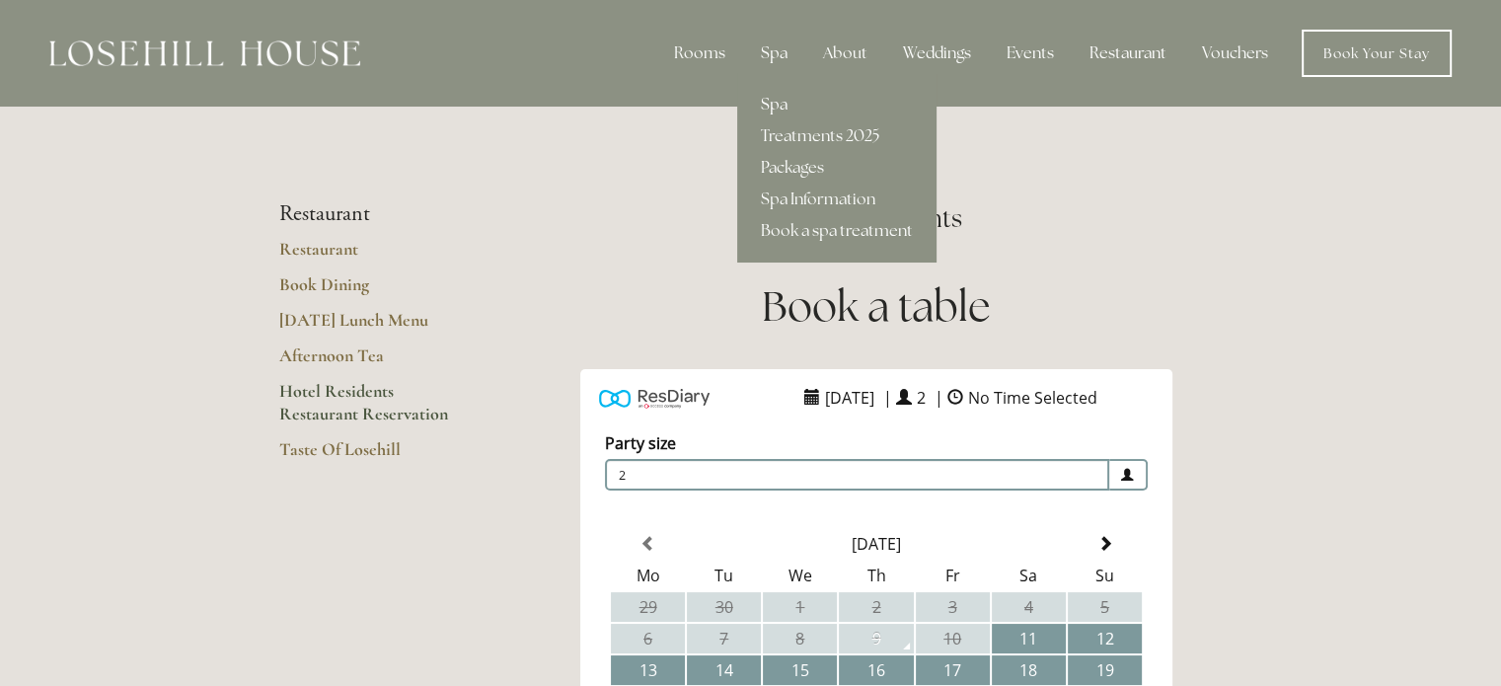
click at [782, 110] on link "Spa" at bounding box center [836, 105] width 199 height 32
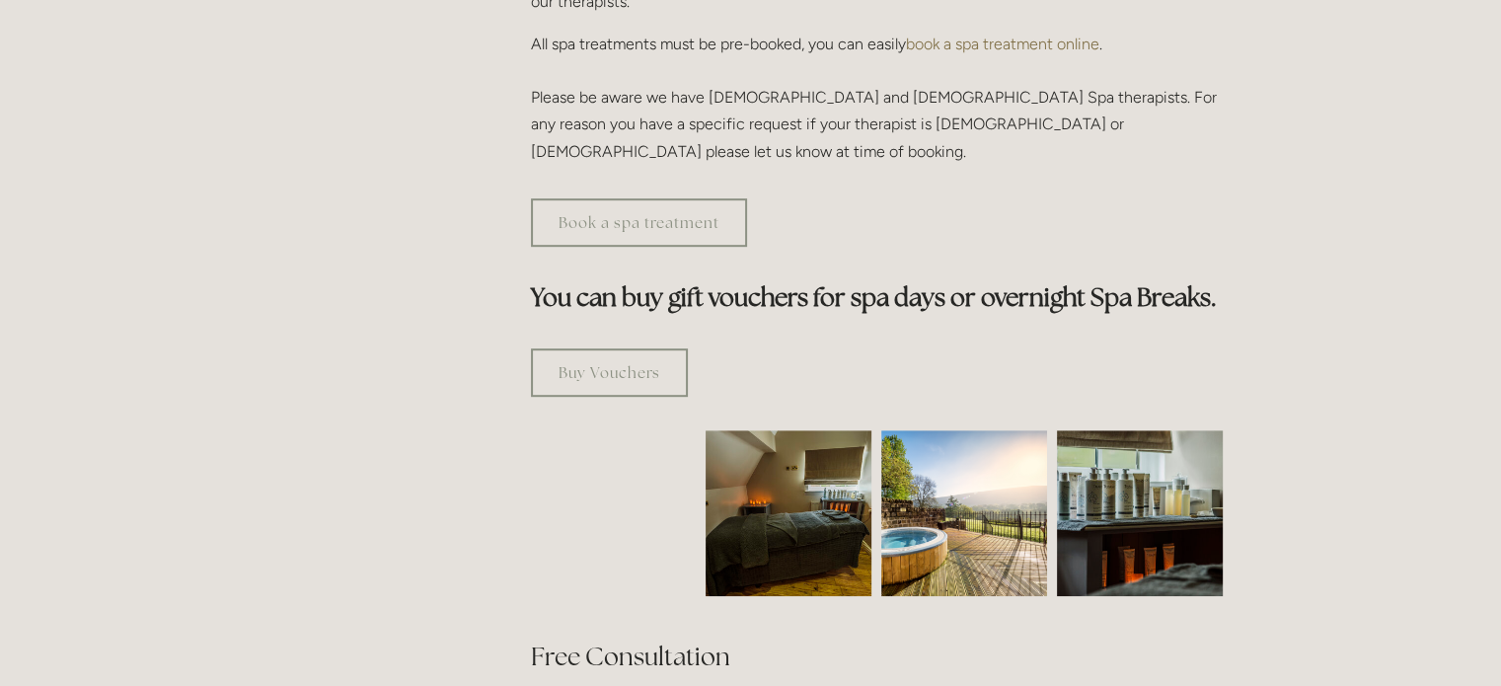
scroll to position [1030, 0]
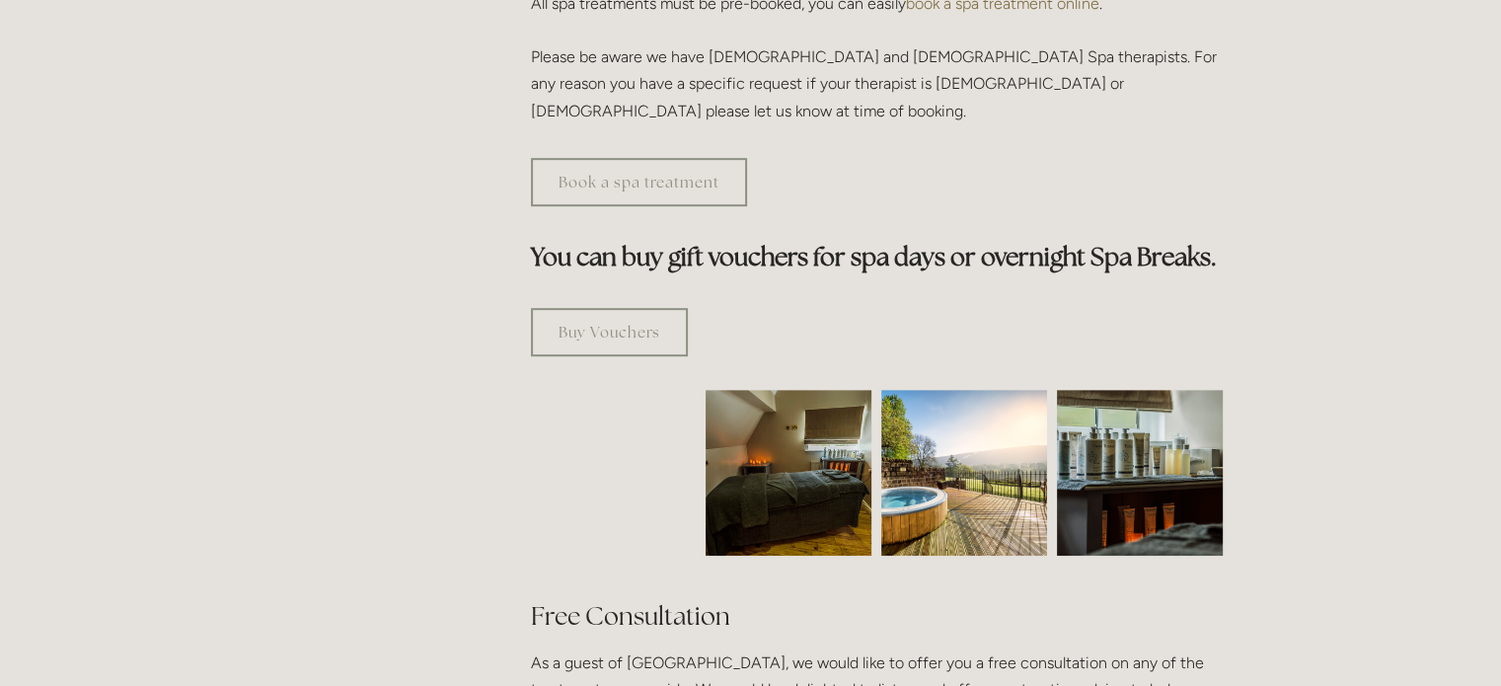
click at [817, 399] on img at bounding box center [788, 473] width 249 height 166
click at [956, 398] on img at bounding box center [964, 473] width 166 height 166
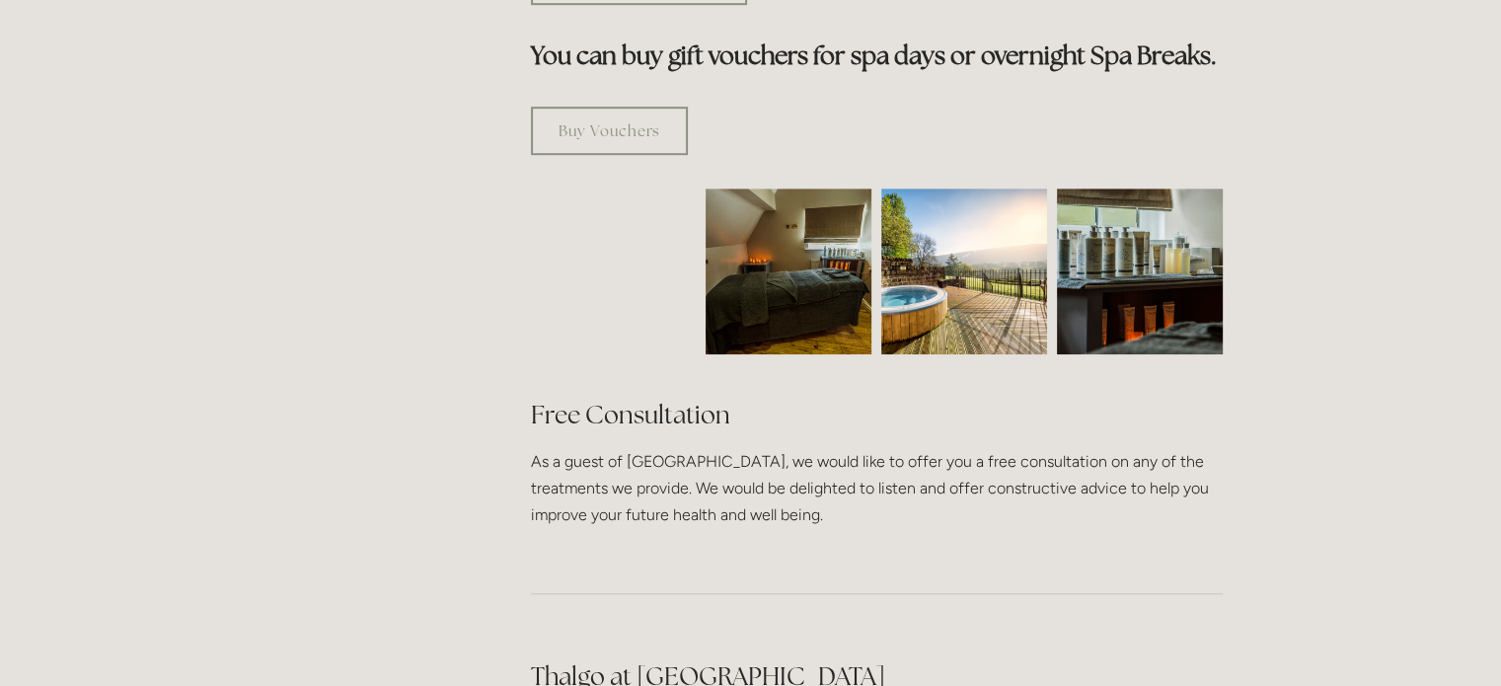
scroll to position [1212, 0]
